Goal: Information Seeking & Learning: Find specific fact

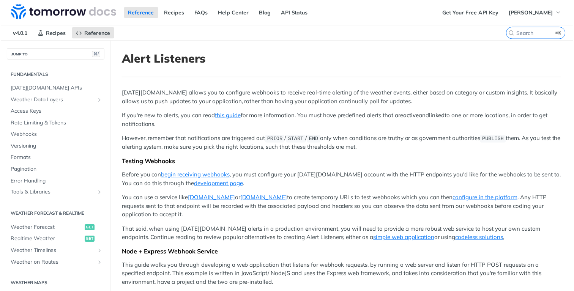
scroll to position [212, 0]
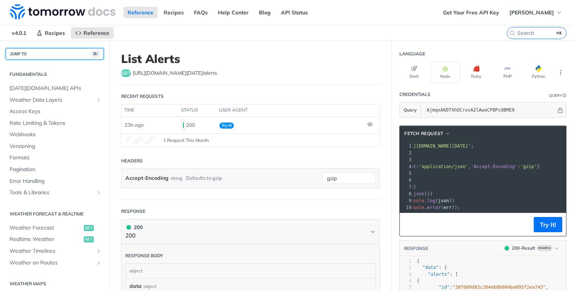
click at [30, 54] on button "JUMP TO ⌘/" at bounding box center [55, 53] width 98 height 11
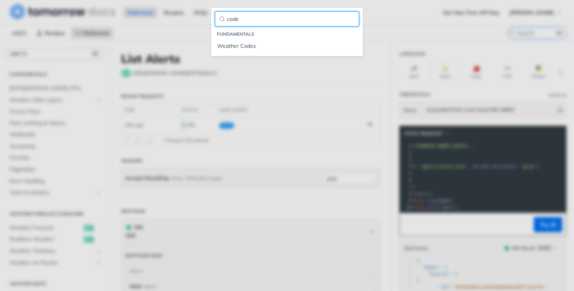
type input "code"
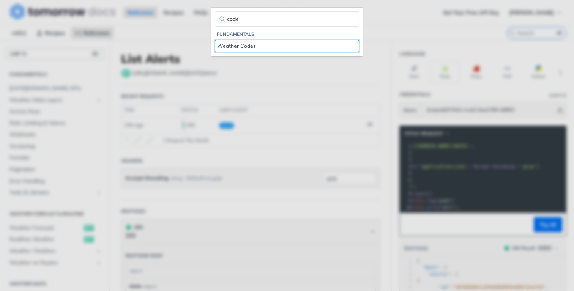
click at [215, 40] on link "Weather Codes" at bounding box center [287, 46] width 144 height 13
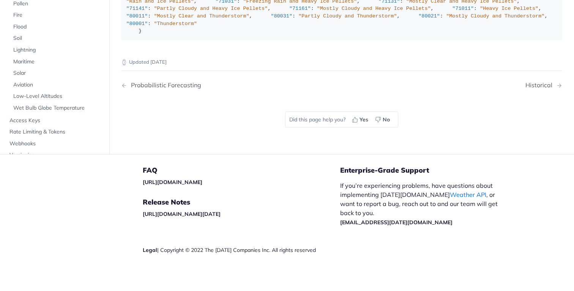
scroll to position [4712, 0]
click at [298, 19] on span ""Partly Cloudy and Thunderstorm"" at bounding box center [347, 16] width 98 height 6
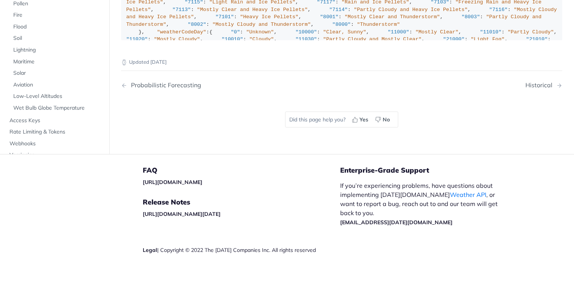
scroll to position [4463, 0]
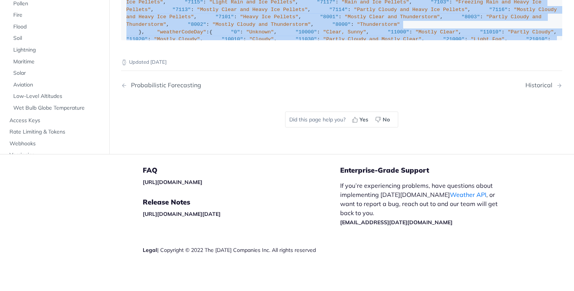
copy div ""weatherCode" : { "0" : "Unknown" , "1000" : "Clear, Sunny" , "1100" : "Mostly …"
